Goal: Task Accomplishment & Management: Complete application form

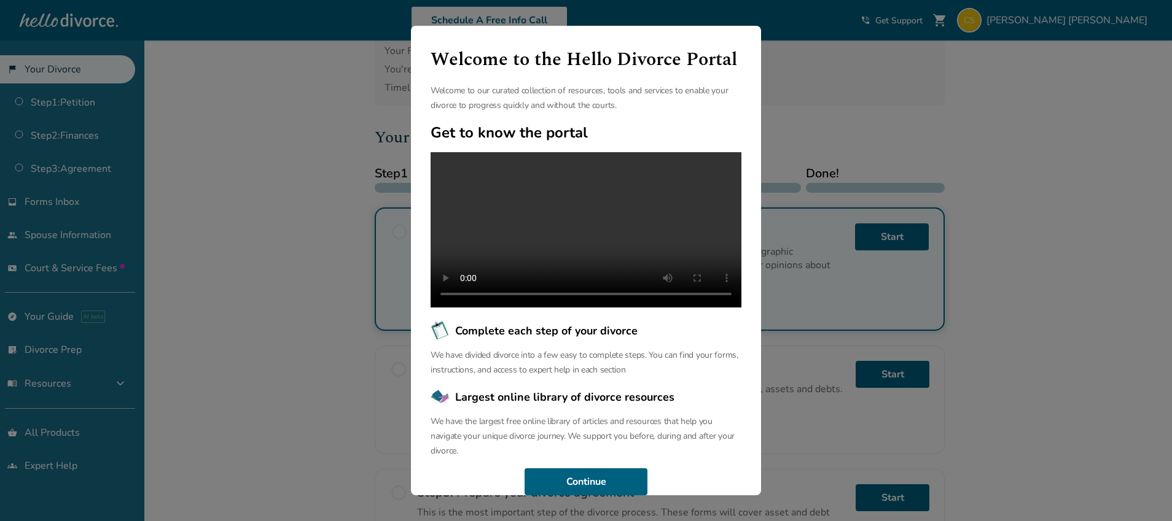
scroll to position [39, 0]
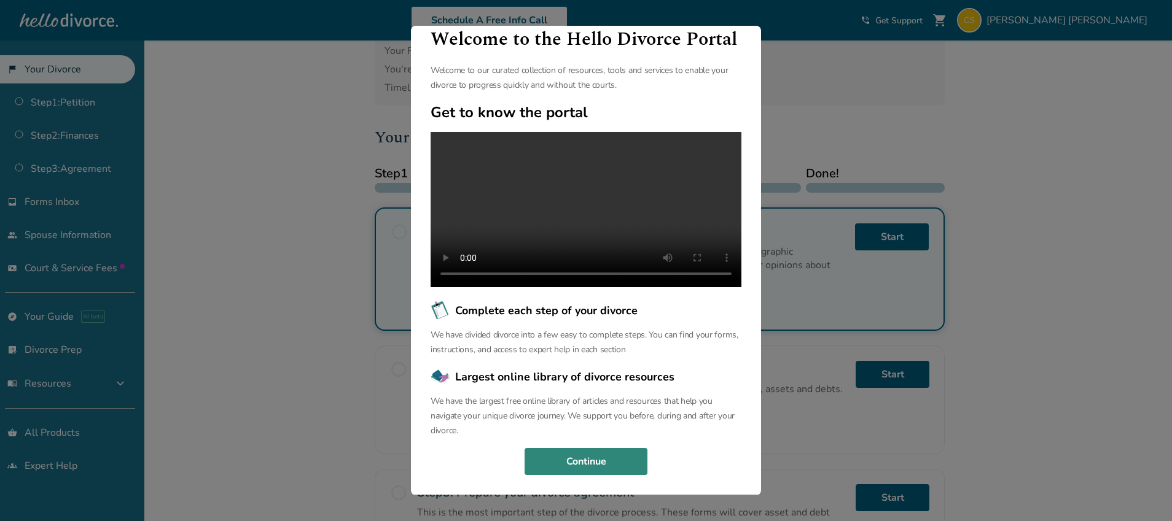
click at [618, 466] on button "Continue" at bounding box center [585, 461] width 123 height 27
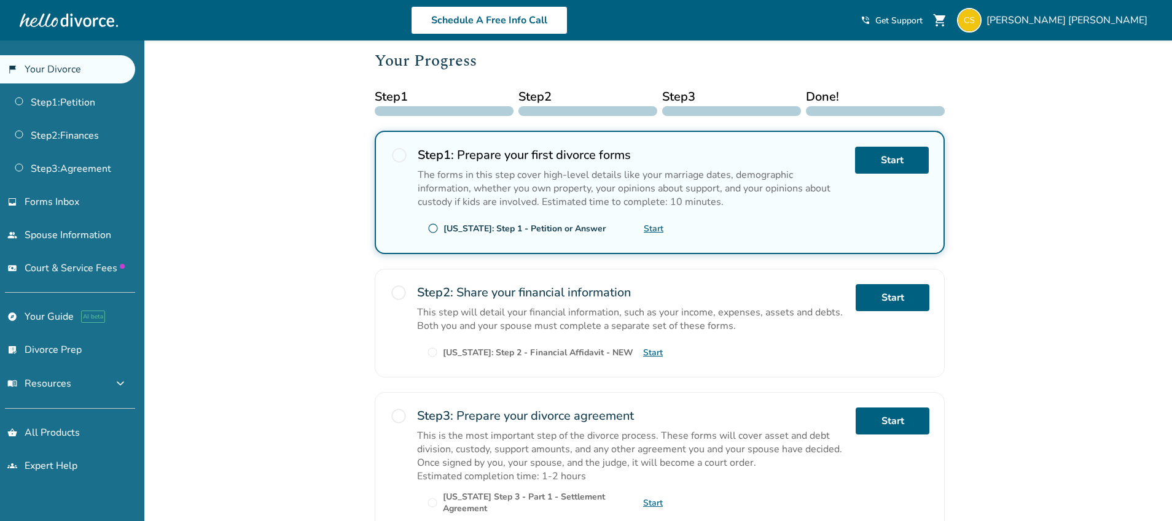
scroll to position [162, 0]
click at [862, 287] on link "Start" at bounding box center [892, 296] width 74 height 27
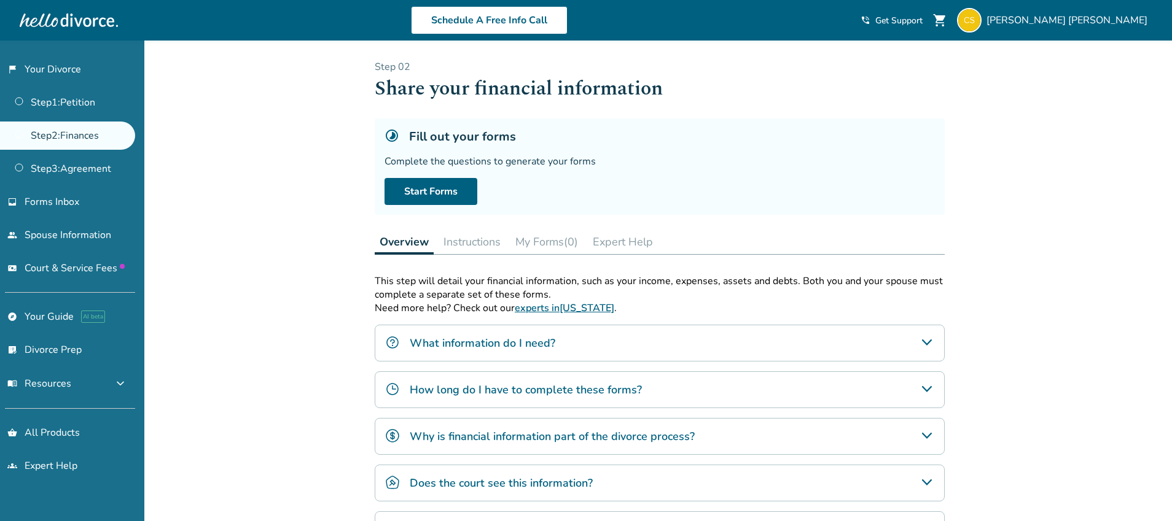
scroll to position [42, 0]
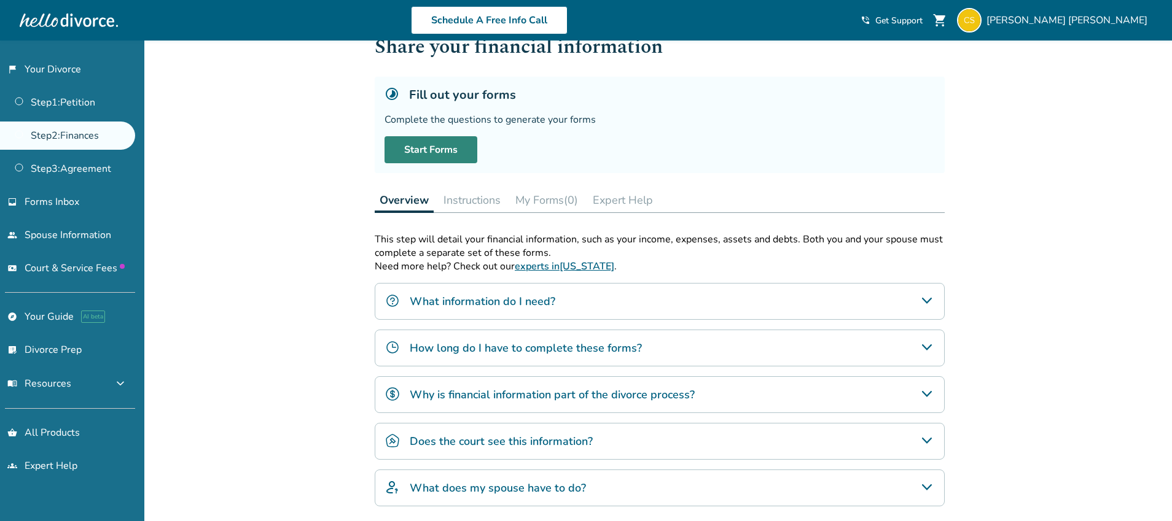
click at [425, 154] on link "Start Forms" at bounding box center [430, 149] width 93 height 27
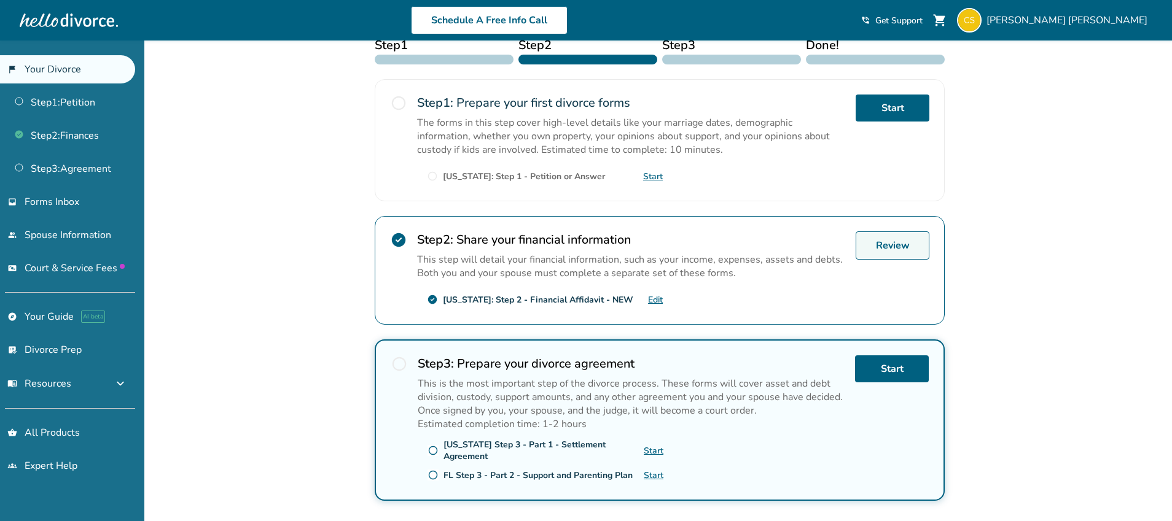
scroll to position [208, 0]
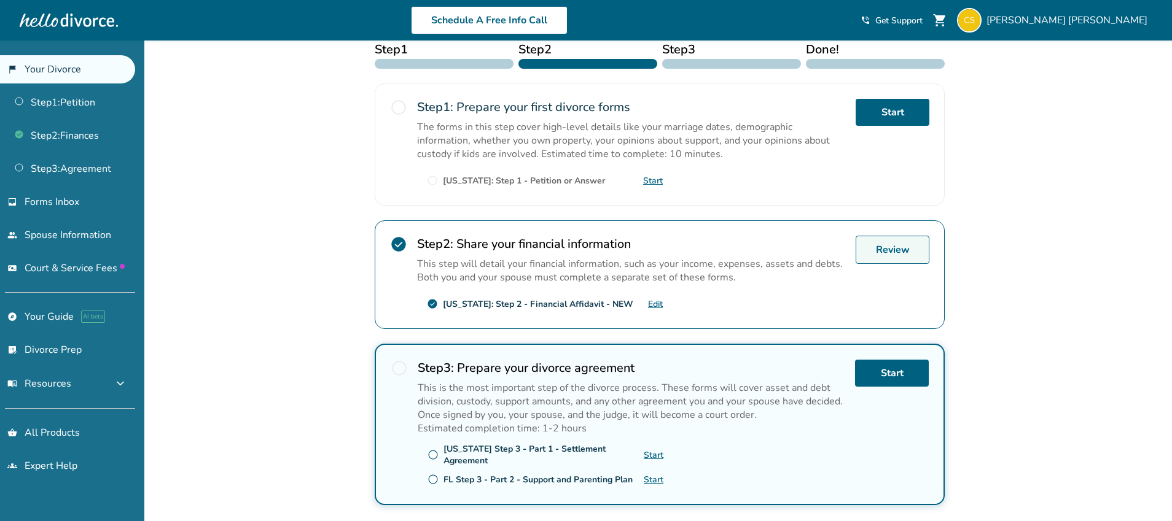
click at [903, 244] on link "Review" at bounding box center [892, 250] width 74 height 28
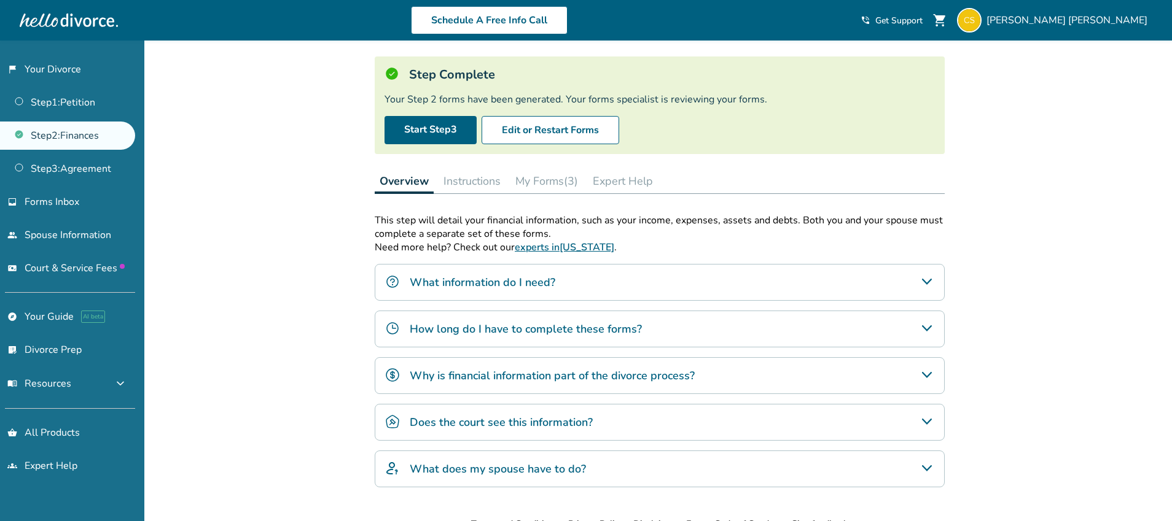
scroll to position [66, 0]
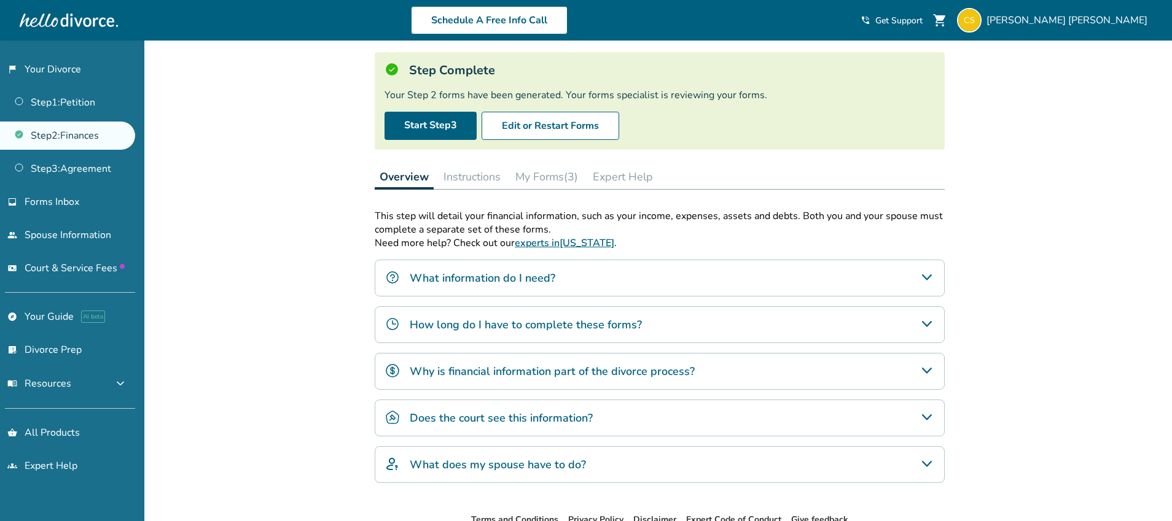
click at [534, 179] on button "My Forms (3)" at bounding box center [546, 177] width 72 height 25
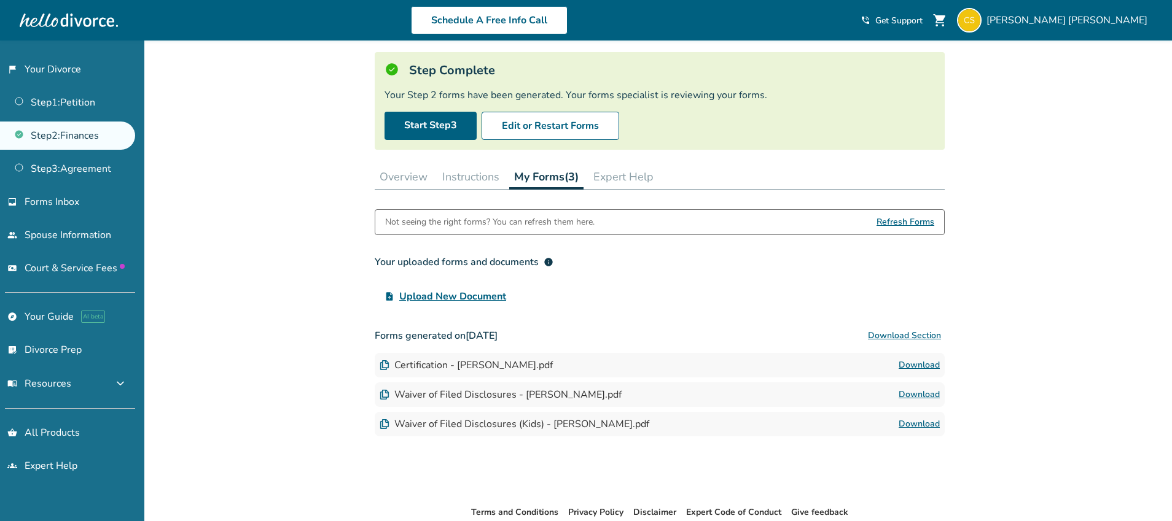
click at [907, 393] on link "Download" at bounding box center [918, 394] width 41 height 15
click at [927, 418] on link "Download" at bounding box center [918, 424] width 41 height 15
click at [402, 185] on button "Overview" at bounding box center [404, 177] width 58 height 25
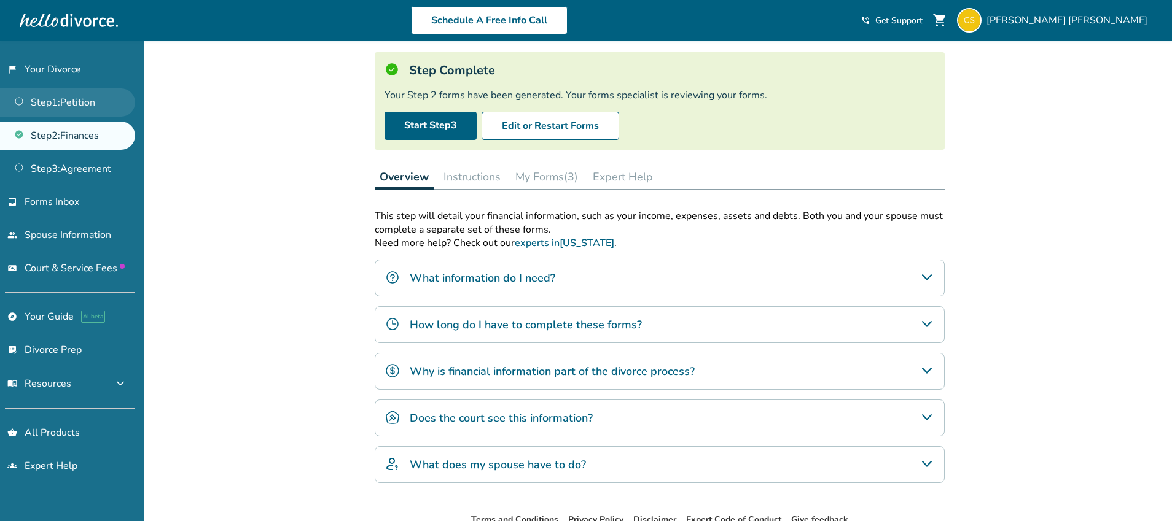
click at [88, 113] on link "Step 1 : Petition" at bounding box center [67, 102] width 135 height 28
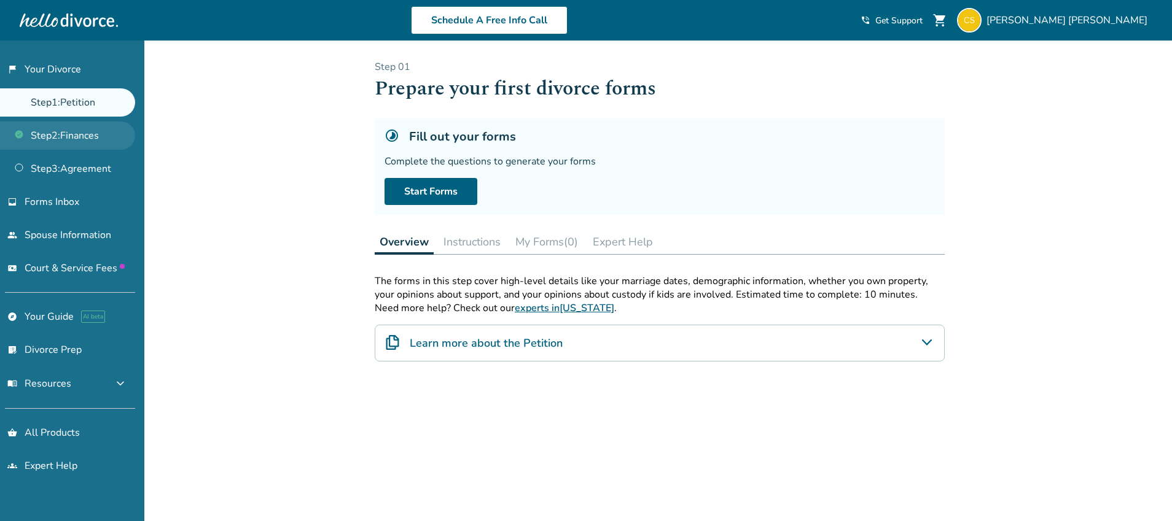
click at [85, 133] on link "Step 2 : Finances" at bounding box center [67, 136] width 135 height 28
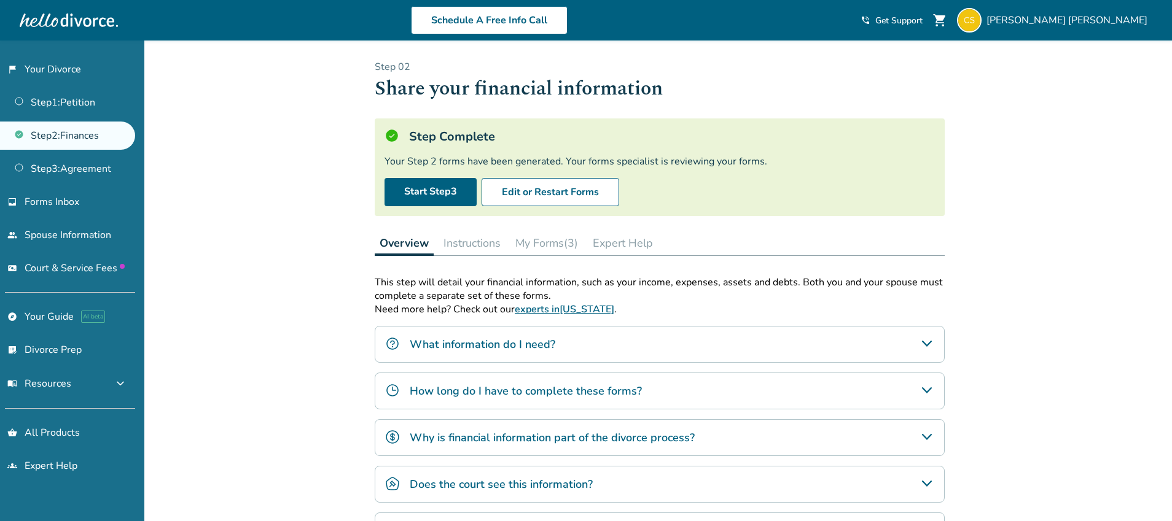
click at [486, 243] on button "Instructions" at bounding box center [471, 243] width 67 height 25
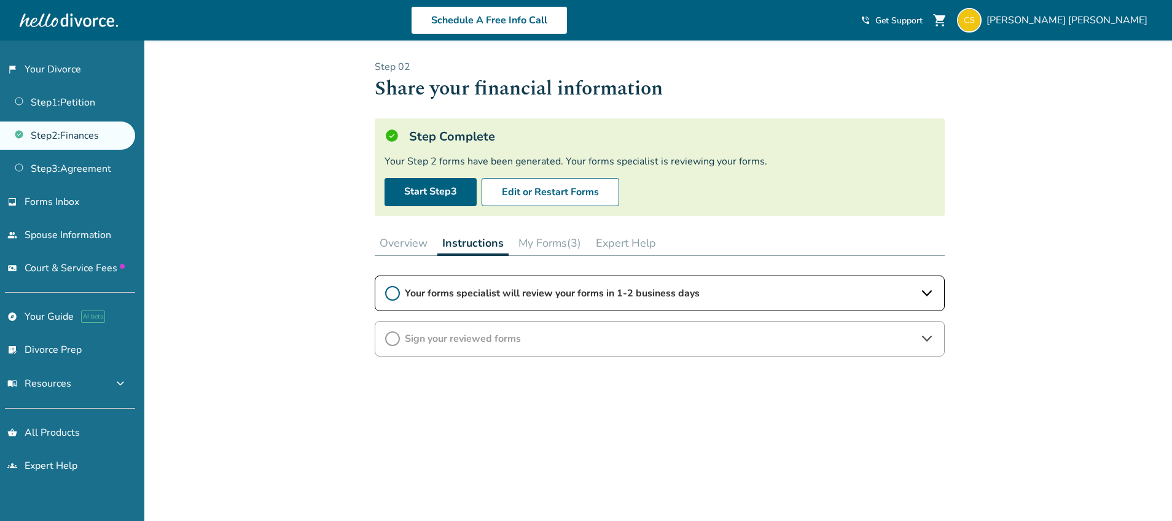
click at [532, 243] on button "My Forms (3)" at bounding box center [549, 243] width 72 height 25
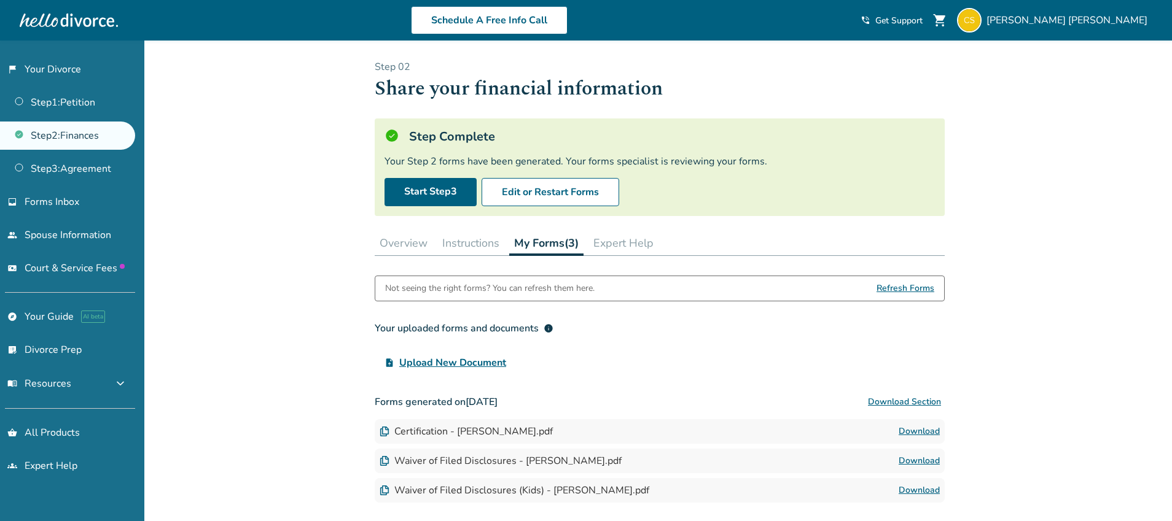
click at [924, 427] on link "Download" at bounding box center [918, 431] width 41 height 15
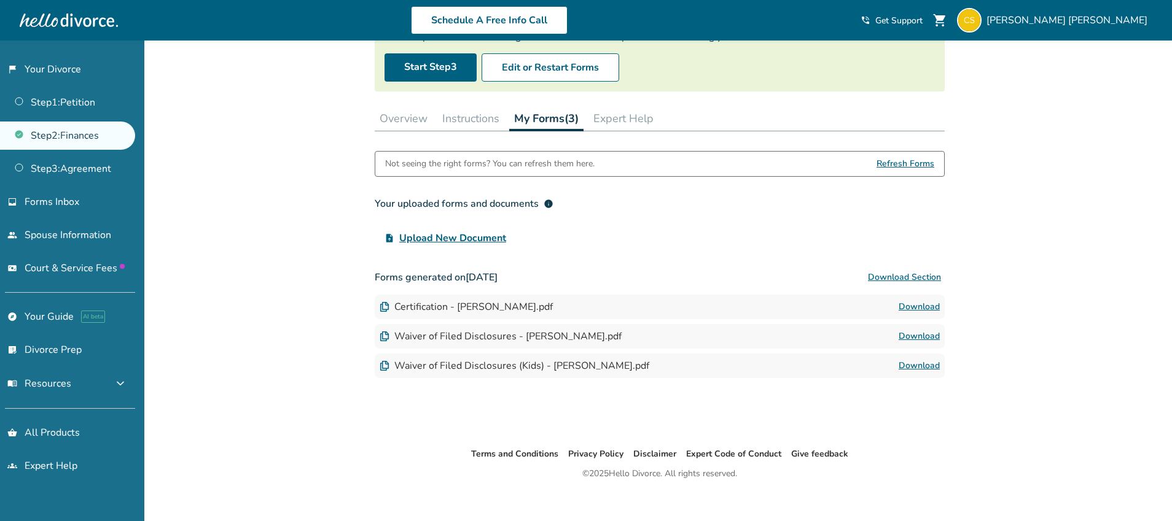
scroll to position [128, 0]
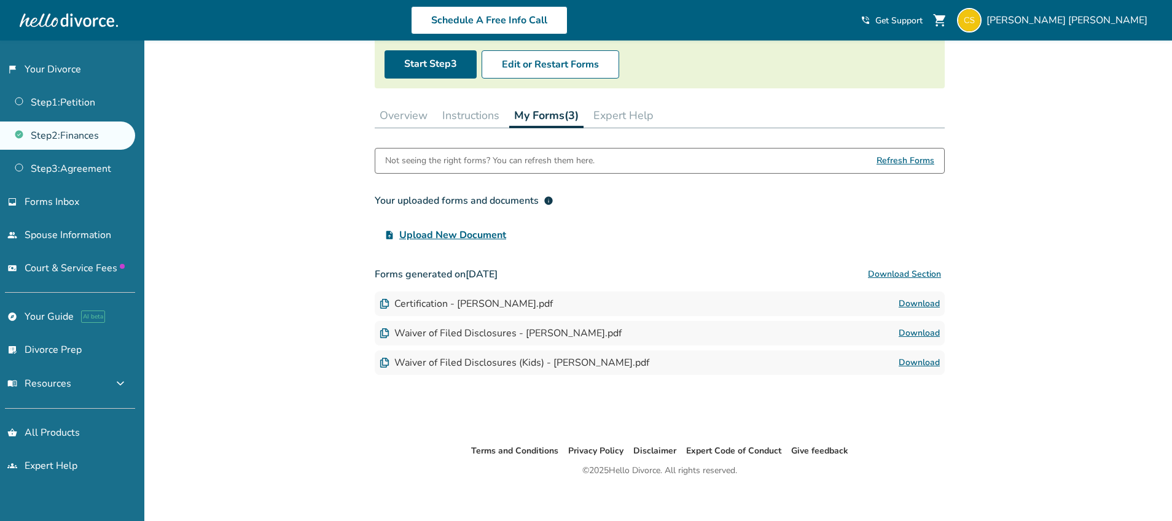
click at [904, 335] on link "Download" at bounding box center [918, 333] width 41 height 15
click at [905, 333] on link "Download" at bounding box center [918, 333] width 41 height 15
click at [919, 356] on link "Download" at bounding box center [918, 363] width 41 height 15
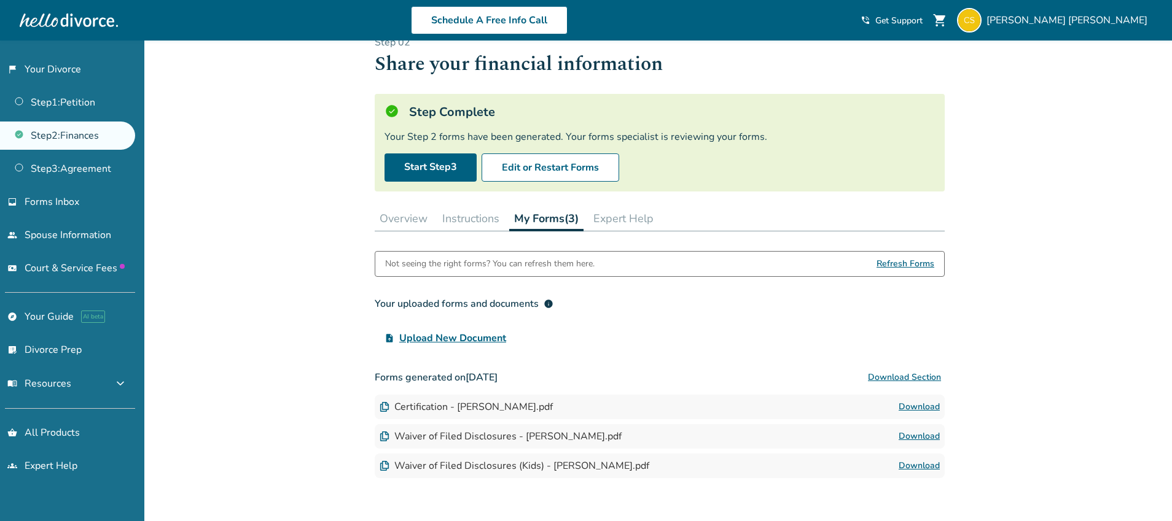
scroll to position [20, 0]
